Goal: Information Seeking & Learning: Check status

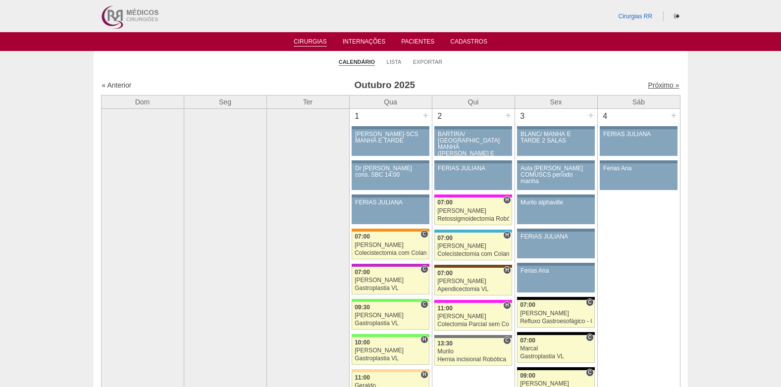
click at [653, 84] on link "Próximo »" at bounding box center [663, 85] width 31 height 8
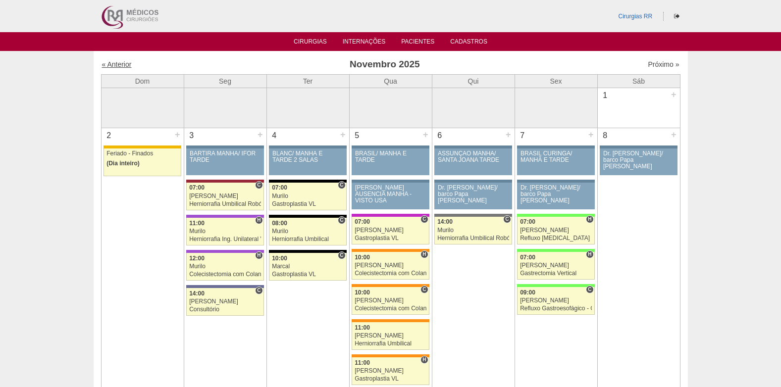
click at [116, 63] on link "« Anterior" at bounding box center [117, 64] width 30 height 8
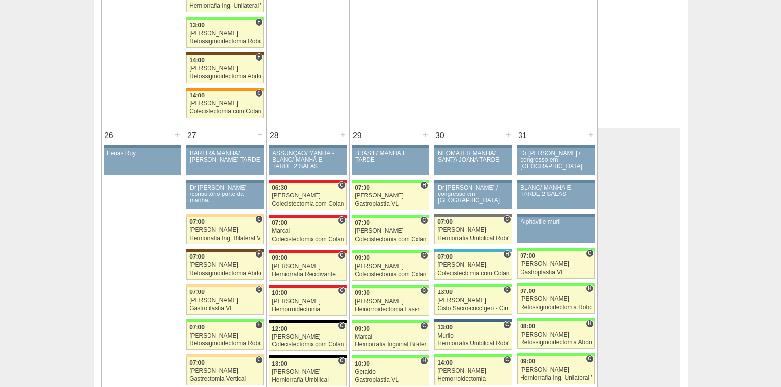
scroll to position [2151, 0]
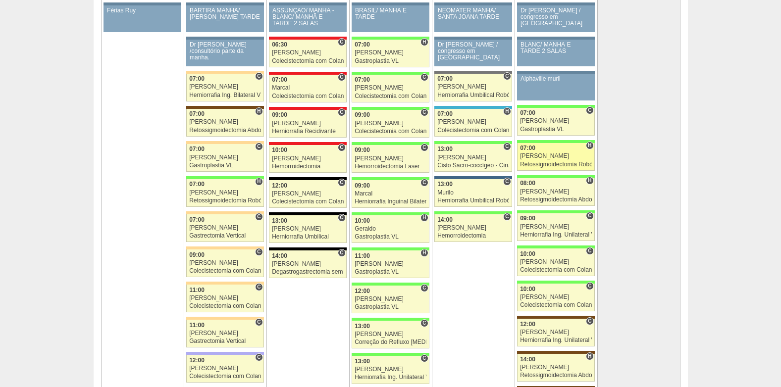
click at [562, 156] on div "Bruno" at bounding box center [556, 156] width 72 height 6
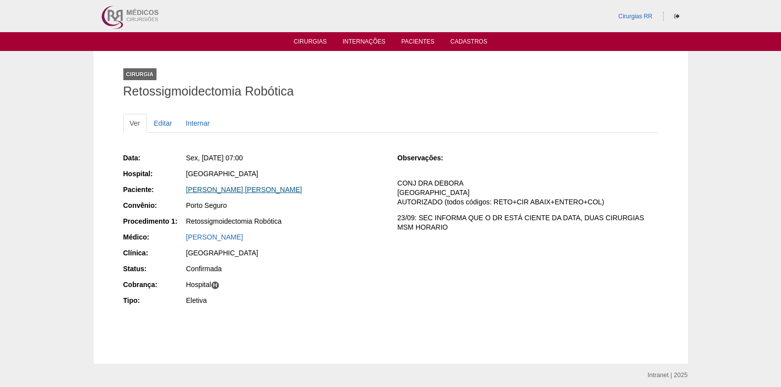
click at [215, 188] on link "[PERSON_NAME] [PERSON_NAME]" at bounding box center [244, 190] width 116 height 8
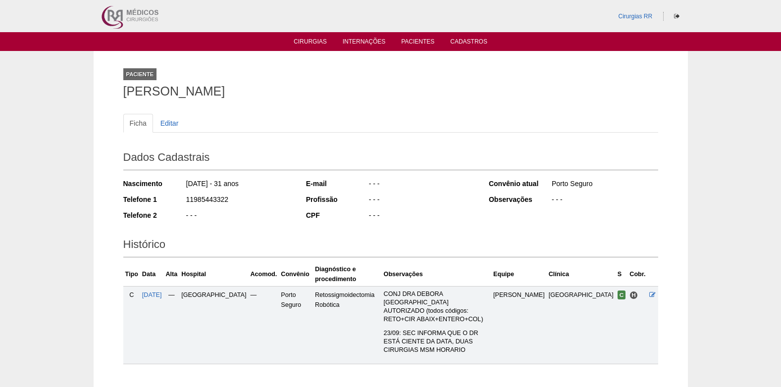
drag, startPoint x: 230, startPoint y: 196, endPoint x: 184, endPoint y: 199, distance: 46.2
click at [184, 199] on div "Telefone 1 11985443322" at bounding box center [207, 201] width 169 height 12
copy div "11985443322"
click at [305, 41] on link "Cirurgias" at bounding box center [310, 42] width 33 height 8
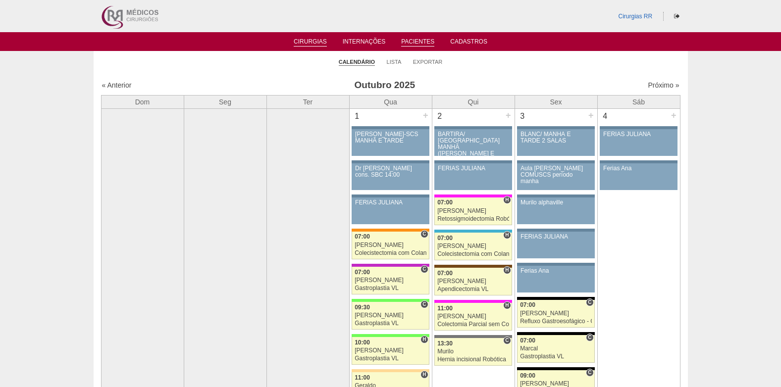
click at [414, 45] on link "Pacientes" at bounding box center [417, 42] width 33 height 8
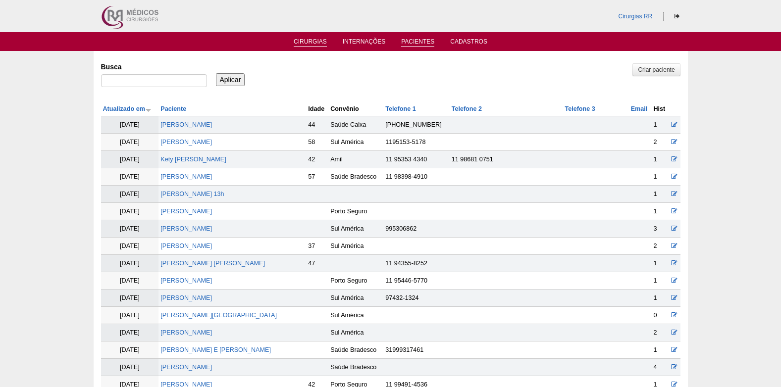
click at [307, 40] on link "Cirurgias" at bounding box center [310, 42] width 33 height 8
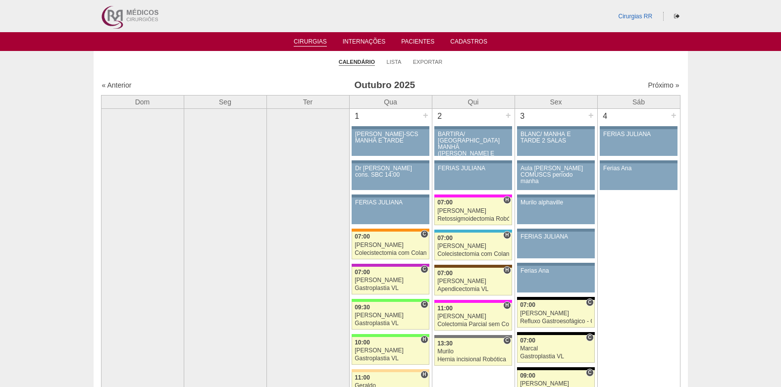
click at [397, 65] on li "Lista" at bounding box center [394, 62] width 15 height 14
click at [396, 63] on link "Lista" at bounding box center [394, 61] width 15 height 7
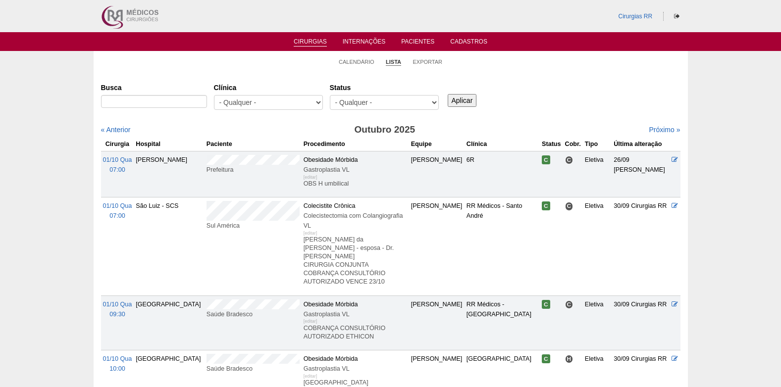
click at [469, 101] on input "Aplicar" at bounding box center [462, 100] width 29 height 13
click at [418, 103] on select "- Qualquer - Reservada Confirmada Suspensa Cancelada" at bounding box center [384, 102] width 109 height 15
select select "resr"
click at [330, 95] on select "- Qualquer - Reservada Confirmada Suspensa Cancelada" at bounding box center [384, 102] width 109 height 15
click at [461, 100] on input "Aplicar" at bounding box center [462, 100] width 29 height 13
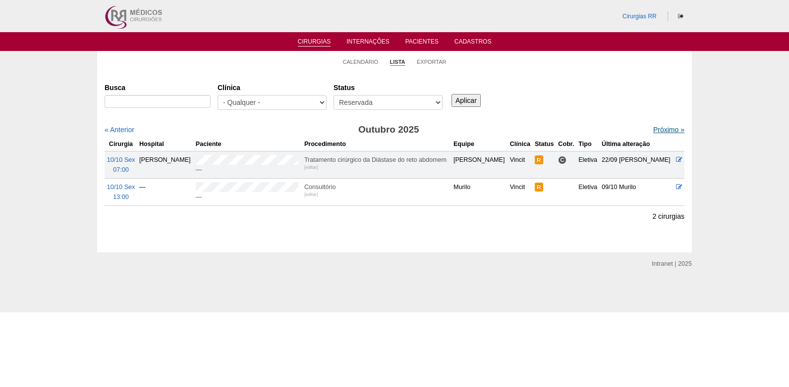
click at [658, 127] on link "Próximo »" at bounding box center [668, 130] width 31 height 8
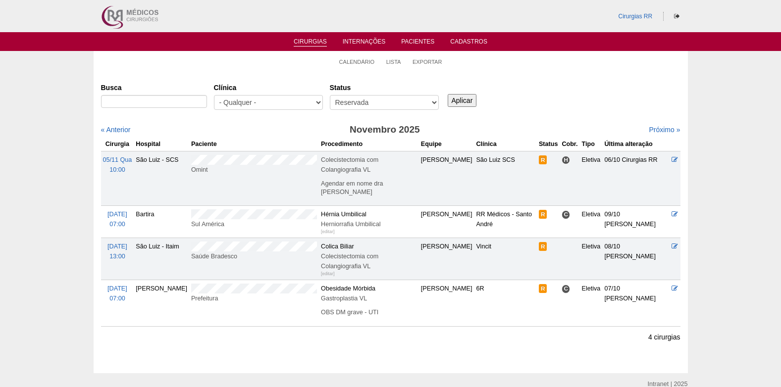
click at [313, 42] on link "Cirurgias" at bounding box center [310, 42] width 33 height 8
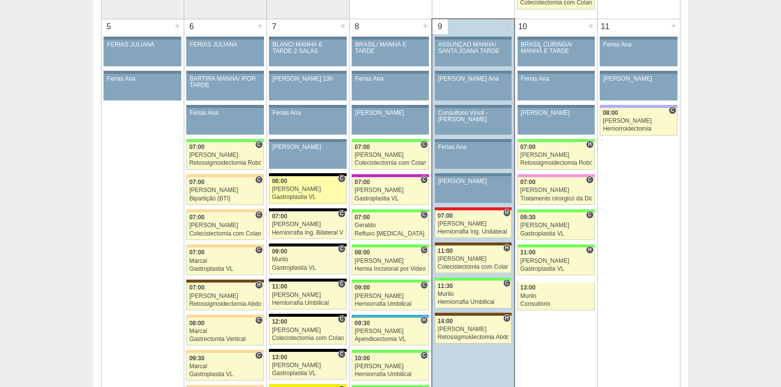
scroll to position [545, 0]
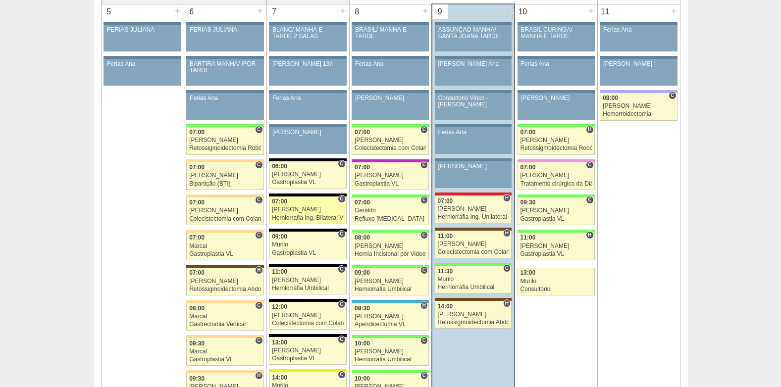
click at [299, 211] on div "[PERSON_NAME]" at bounding box center [308, 210] width 72 height 6
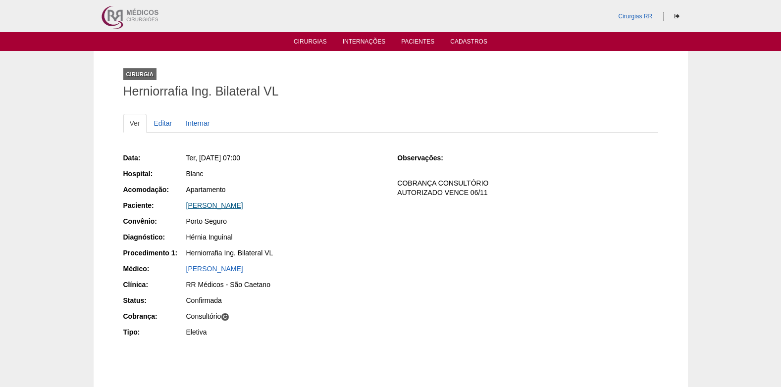
click at [222, 207] on link "[PERSON_NAME]" at bounding box center [214, 206] width 57 height 8
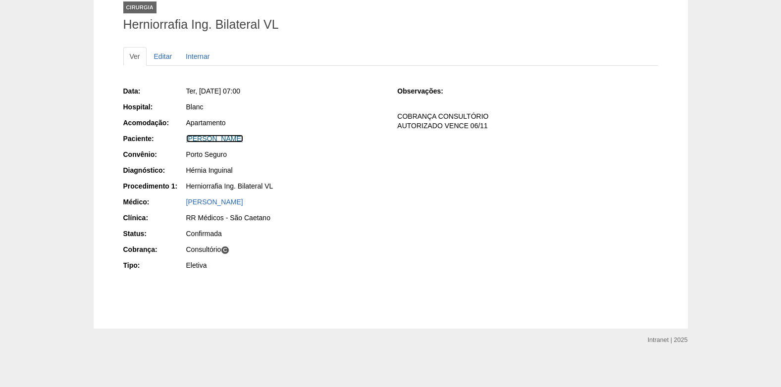
scroll to position [68, 0]
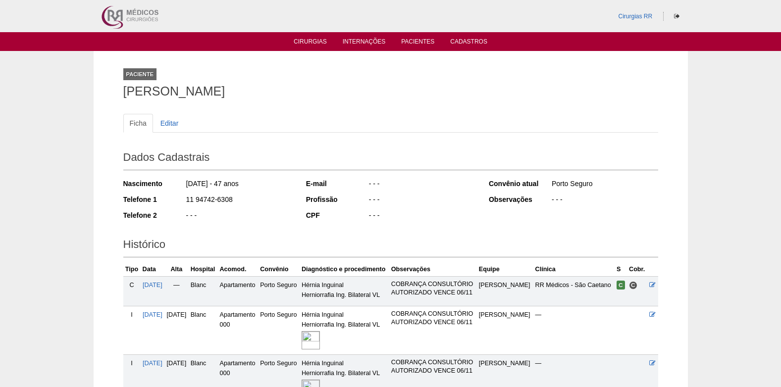
scroll to position [128, 0]
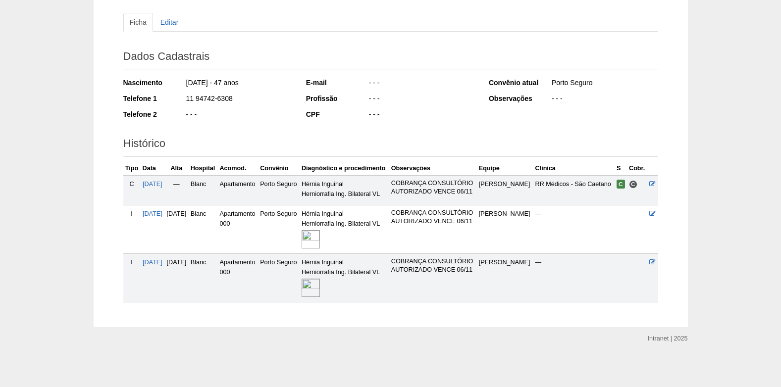
click at [320, 285] on img at bounding box center [311, 288] width 18 height 18
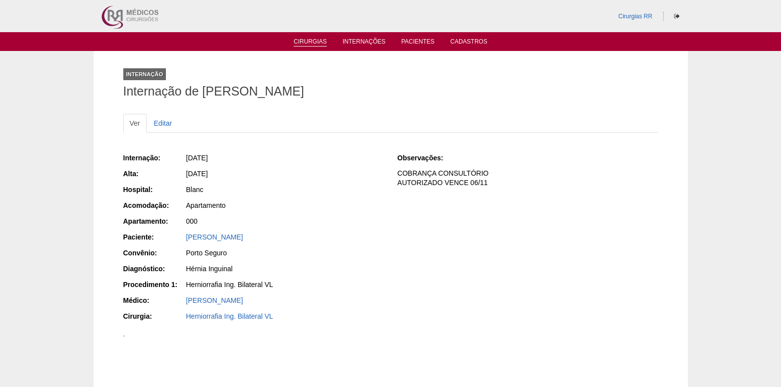
click at [318, 40] on link "Cirurgias" at bounding box center [310, 42] width 33 height 8
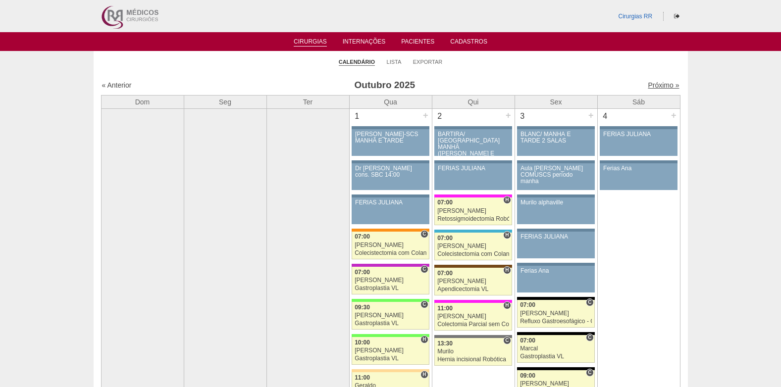
click at [659, 86] on link "Próximo »" at bounding box center [663, 85] width 31 height 8
